Goal: Use online tool/utility: Utilize a website feature to perform a specific function

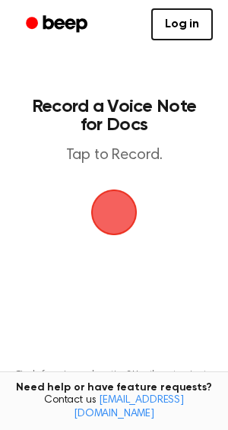
click at [113, 186] on span "button" at bounding box center [114, 212] width 52 height 52
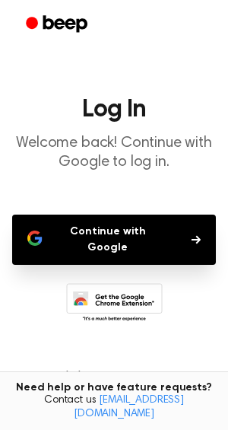
click at [113, 97] on h1 "Log In" at bounding box center [114, 109] width 204 height 24
click at [132, 215] on button "Continue with Google" at bounding box center [114, 240] width 204 height 50
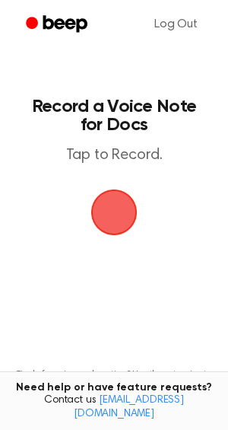
click at [113, 185] on span "button" at bounding box center [114, 212] width 55 height 55
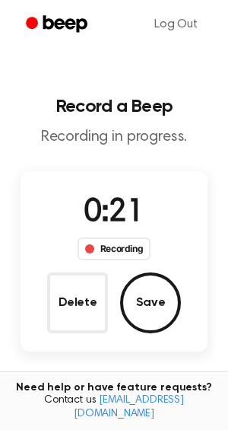
click at [114, 237] on div "Recording" at bounding box center [115, 248] width 74 height 23
click at [71, 13] on icon "Beep" at bounding box center [58, 24] width 65 height 22
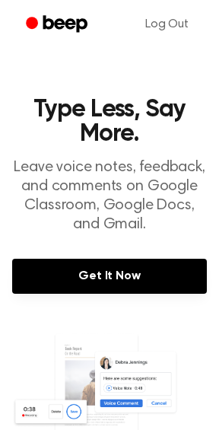
click at [67, 14] on icon "Beep" at bounding box center [58, 24] width 65 height 22
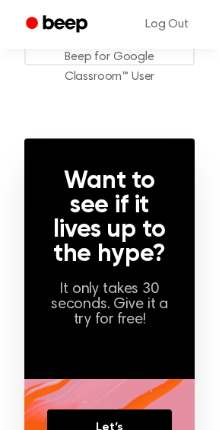
scroll to position [974, 0]
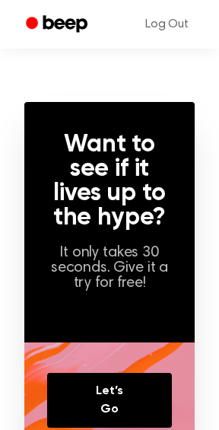
click at [55, 17] on icon "Beep" at bounding box center [58, 24] width 65 height 22
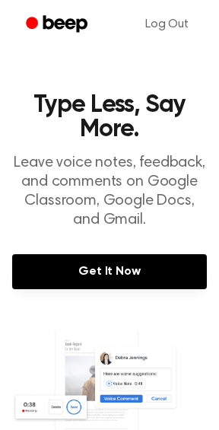
scroll to position [0, 0]
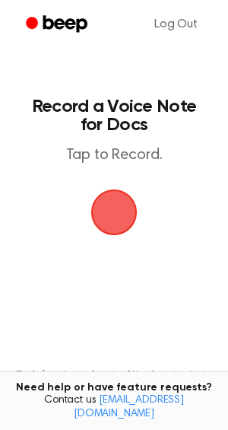
click at [100, 189] on span "button" at bounding box center [114, 212] width 46 height 46
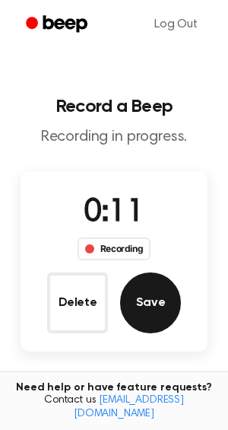
click at [137, 272] on button "Save" at bounding box center [150, 302] width 61 height 61
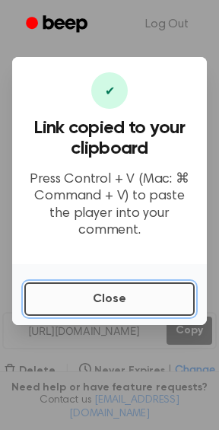
click at [59, 282] on button "Close" at bounding box center [109, 298] width 170 height 33
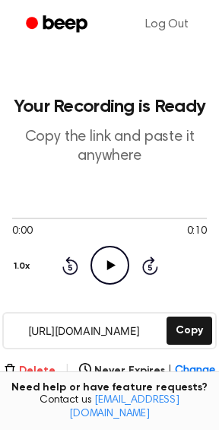
click at [56, 363] on button "Delete" at bounding box center [30, 371] width 52 height 16
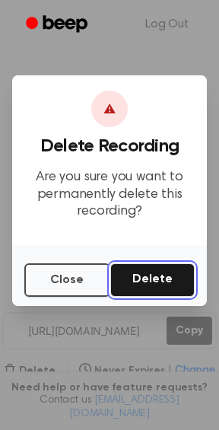
click at [144, 263] on button "Delete" at bounding box center [152, 279] width 84 height 33
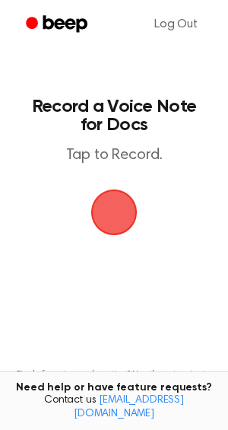
click at [124, 186] on span "button" at bounding box center [114, 212] width 52 height 52
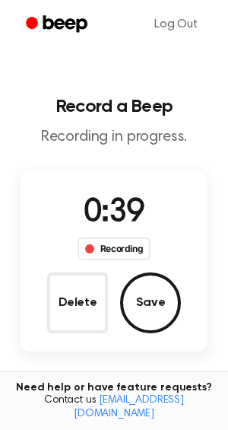
click at [75, 18] on icon "Beep" at bounding box center [65, 23] width 44 height 17
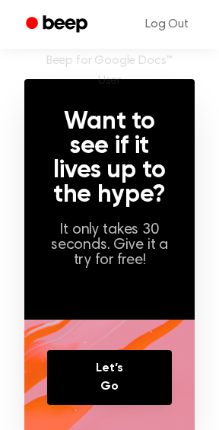
scroll to position [266, 0]
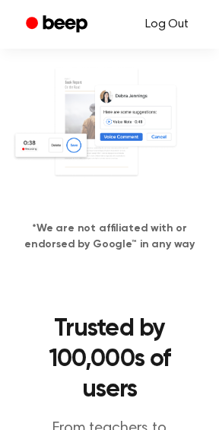
click at [188, 17] on link "Log Out" at bounding box center [167, 24] width 74 height 37
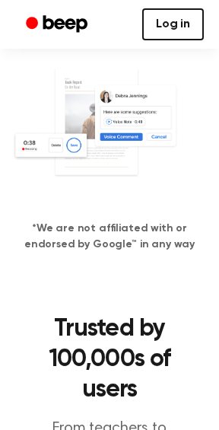
click at [188, 17] on link "Log in" at bounding box center [173, 24] width 62 height 32
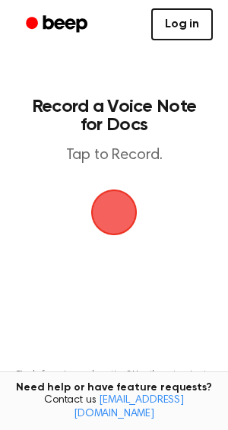
click at [196, 23] on link "Log in" at bounding box center [182, 24] width 62 height 32
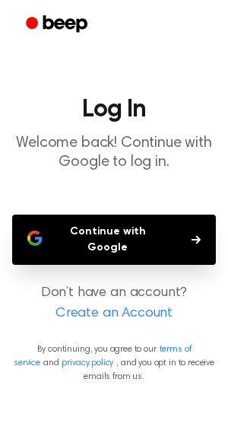
click at [126, 215] on button "Continue with Google" at bounding box center [114, 240] width 204 height 50
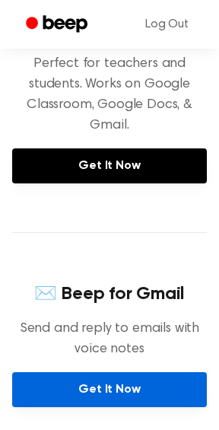
scroll to position [304, 0]
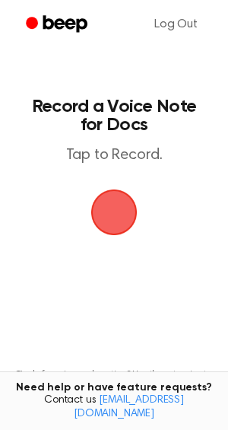
click at [119, 188] on span "button" at bounding box center [114, 212] width 49 height 49
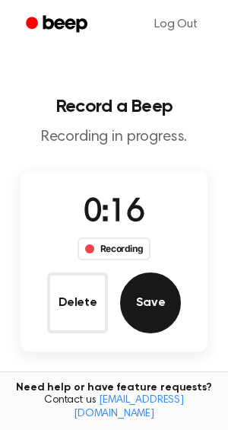
click at [144, 272] on button "Save" at bounding box center [150, 302] width 61 height 61
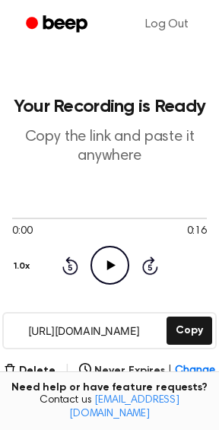
click at [56, 392] on button "Insert into Doc" at bounding box center [56, 416] width 88 height 49
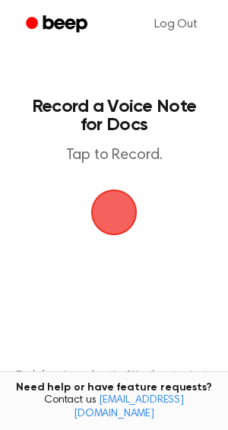
click at [119, 170] on span "button" at bounding box center [113, 211] width 83 height 83
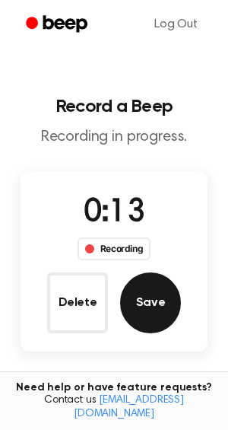
click at [148, 272] on button "Save" at bounding box center [150, 302] width 61 height 61
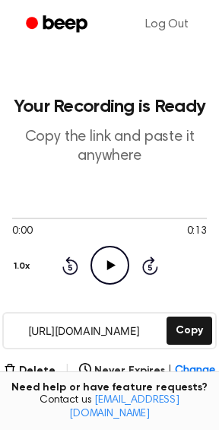
click at [83, 392] on button "Insert into Doc" at bounding box center [56, 416] width 88 height 49
click at [105, 246] on icon "Play Audio" at bounding box center [110, 265] width 39 height 39
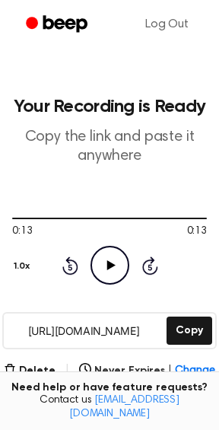
click at [99, 246] on icon "Play Audio" at bounding box center [110, 265] width 39 height 39
click at [61, 392] on button "Insert into Doc" at bounding box center [56, 416] width 88 height 49
click at [114, 246] on icon "Play Audio" at bounding box center [110, 265] width 39 height 39
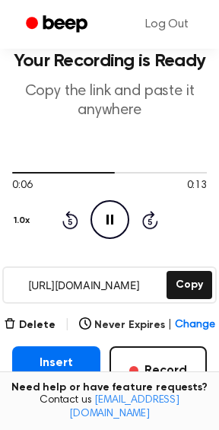
scroll to position [53, 0]
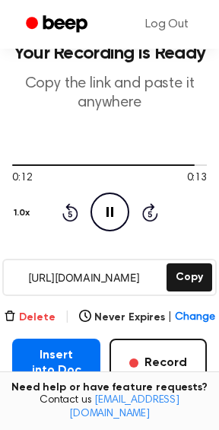
click at [52, 310] on button "Delete" at bounding box center [30, 318] width 52 height 16
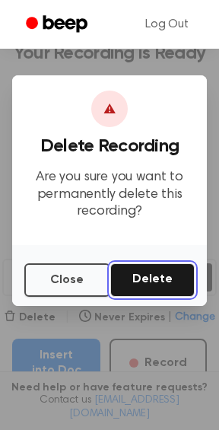
click at [124, 263] on button "Delete" at bounding box center [152, 279] width 84 height 33
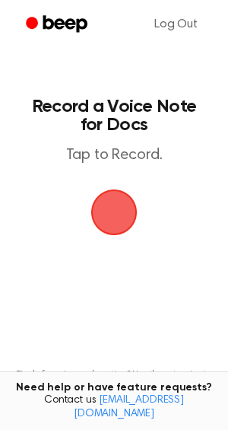
click at [122, 189] on span "button" at bounding box center [114, 212] width 46 height 46
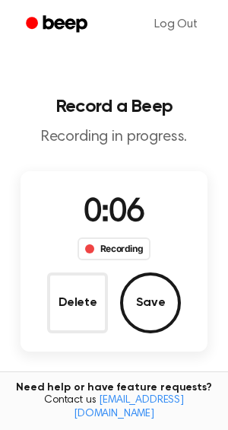
click at [138, 272] on button "Save" at bounding box center [150, 302] width 61 height 61
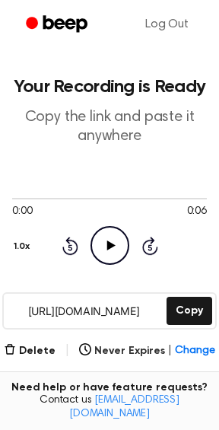
scroll to position [53, 0]
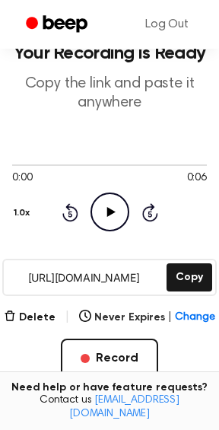
click at [104, 192] on icon "Play Audio" at bounding box center [110, 211] width 39 height 39
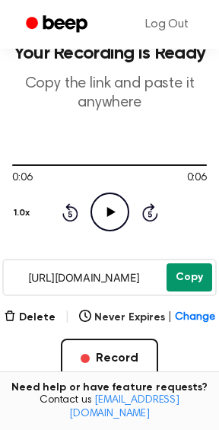
click at [192, 263] on button "Copy" at bounding box center [190, 277] width 46 height 28
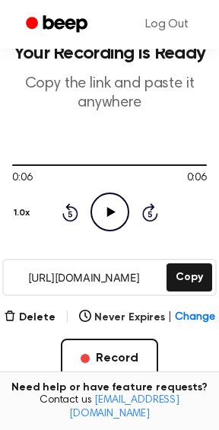
click at [112, 192] on icon "Play Audio" at bounding box center [110, 211] width 39 height 39
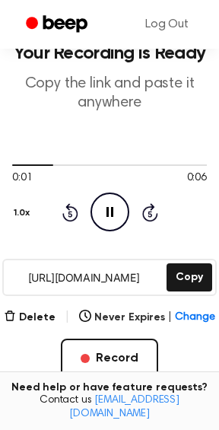
click at [112, 207] on icon at bounding box center [110, 212] width 7 height 10
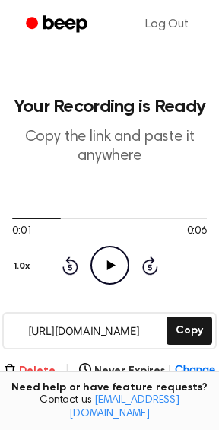
click at [56, 363] on button "Delete" at bounding box center [30, 371] width 52 height 16
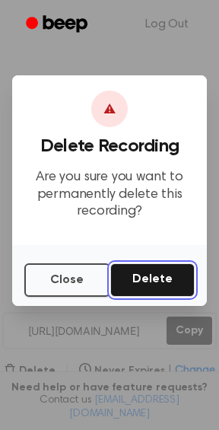
click at [157, 263] on button "Delete" at bounding box center [152, 279] width 84 height 33
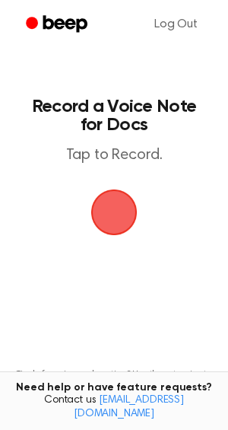
click at [111, 188] on span "button" at bounding box center [114, 212] width 49 height 49
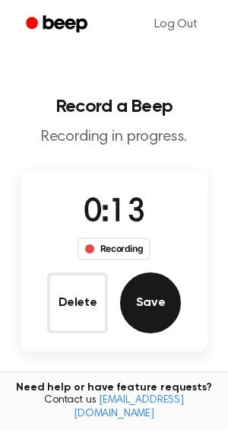
click at [133, 272] on button "Save" at bounding box center [150, 302] width 61 height 61
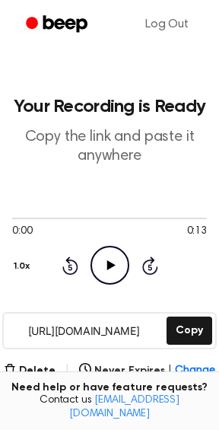
click at [110, 246] on icon "Play Audio" at bounding box center [110, 265] width 39 height 39
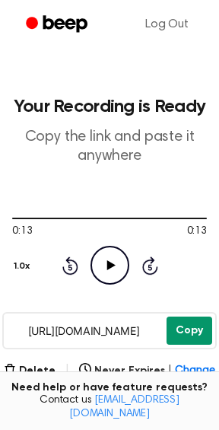
click at [181, 316] on button "Copy" at bounding box center [190, 330] width 46 height 28
